Goal: Transaction & Acquisition: Download file/media

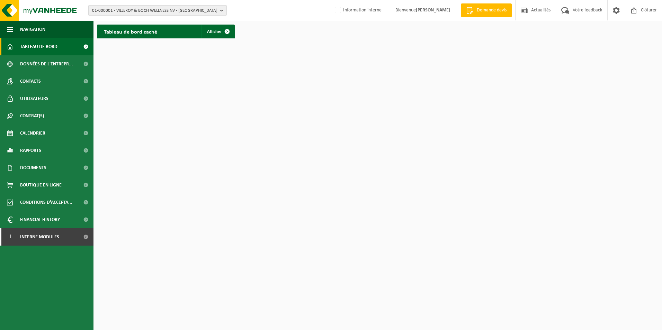
click at [144, 12] on span "01-000001 - VILLEROY & BOCH WELLNESS NV - ROESELARE" at bounding box center [154, 11] width 125 height 10
type input "G"
click at [183, 22] on input "text" at bounding box center [157, 21] width 135 height 9
type input "01-083509"
click at [187, 35] on li "01-083509 - GOLDPRINT - HUIZINGEN" at bounding box center [157, 32] width 135 height 9
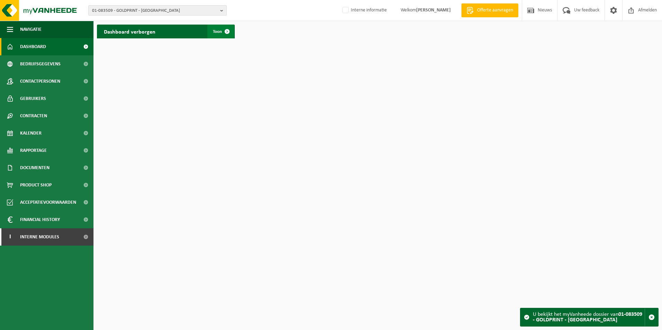
click at [221, 36] on span at bounding box center [227, 32] width 14 height 14
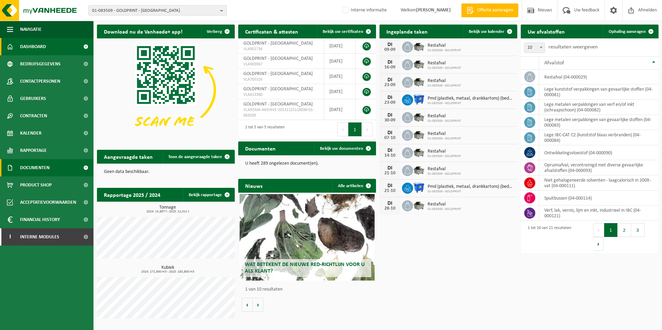
click at [59, 171] on link "Documenten" at bounding box center [46, 167] width 93 height 17
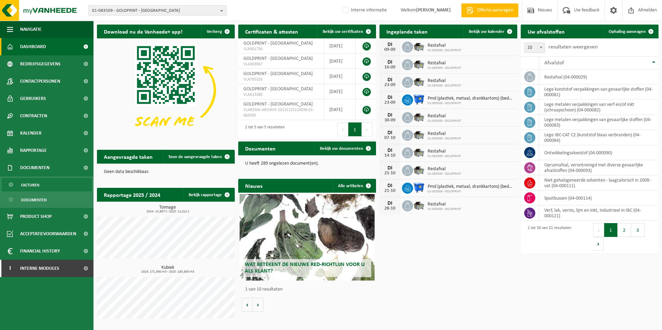
click at [56, 184] on link "Facturen" at bounding box center [47, 184] width 90 height 13
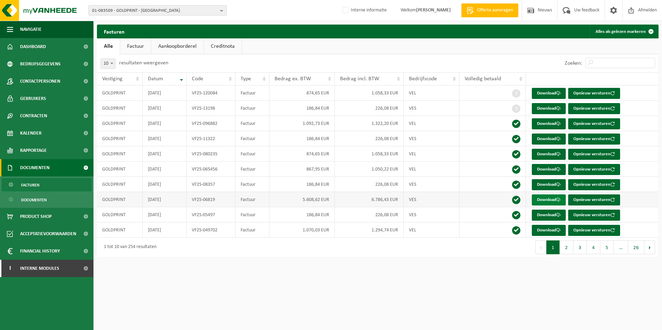
click at [537, 200] on link "Download" at bounding box center [549, 200] width 34 height 11
click at [569, 252] on button "2" at bounding box center [566, 248] width 13 height 14
click at [537, 182] on link "Download" at bounding box center [549, 184] width 34 height 11
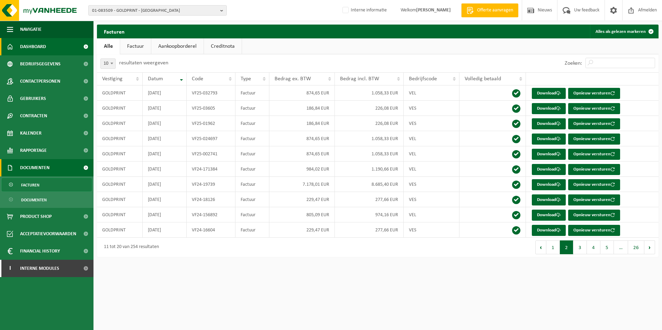
click at [58, 49] on link "Dashboard" at bounding box center [46, 46] width 93 height 17
